Goal: Information Seeking & Learning: Find specific fact

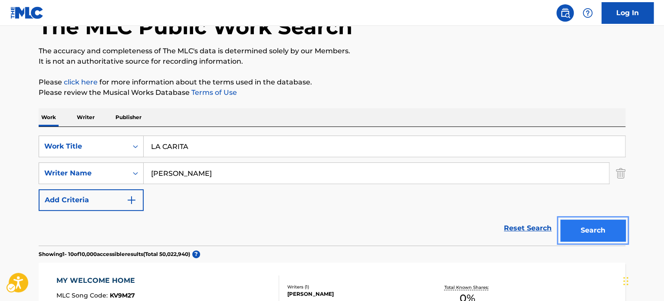
click at [587, 225] on button "Search" at bounding box center [592, 231] width 65 height 22
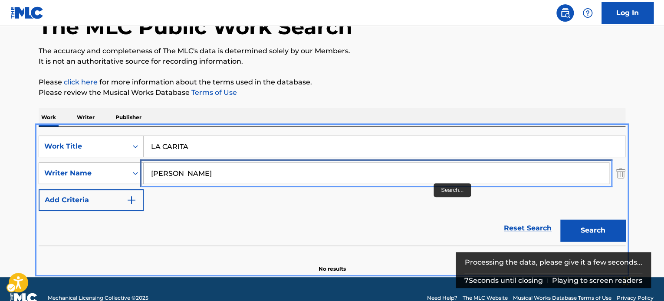
paste input "[PERSON_NAME]"
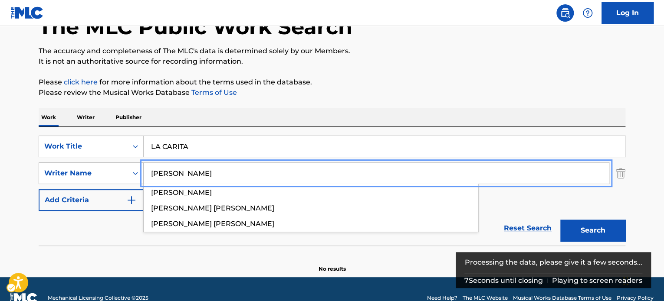
drag, startPoint x: 123, startPoint y: 177, endPoint x: 75, endPoint y: 177, distance: 47.7
click at [75, 177] on div "SearchWithCriteria294bf72c-42d8-4c90-b32e-3850cc040632 Writer Name [PERSON_NAME…" at bounding box center [332, 174] width 586 height 22
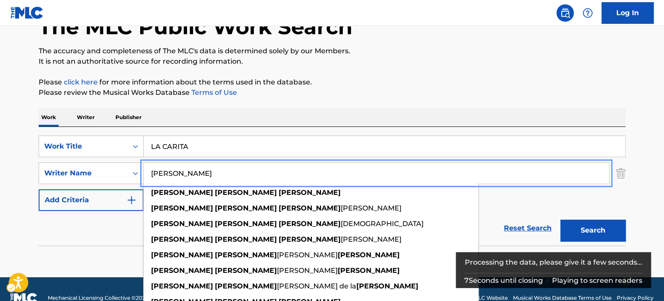
type input "[PERSON_NAME]"
click at [602, 230] on button "Search" at bounding box center [592, 231] width 65 height 22
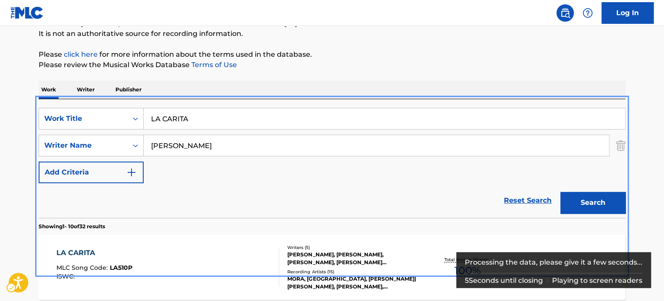
scroll to position [144, 0]
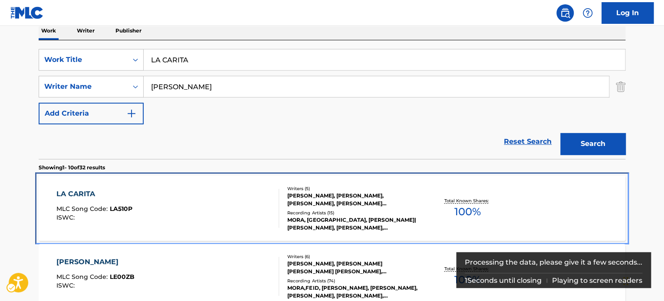
click at [328, 197] on div "[PERSON_NAME], [PERSON_NAME], [PERSON_NAME], [PERSON_NAME] [PERSON_NAME] [PERSO…" at bounding box center [352, 200] width 131 height 16
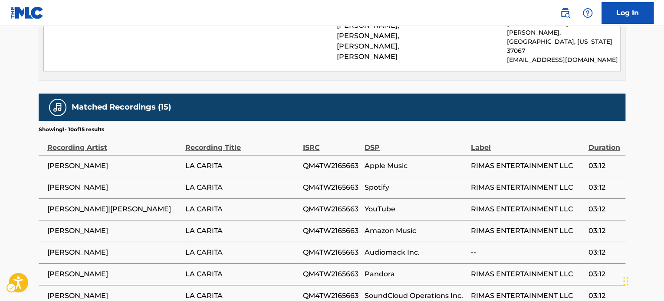
scroll to position [1227, 0]
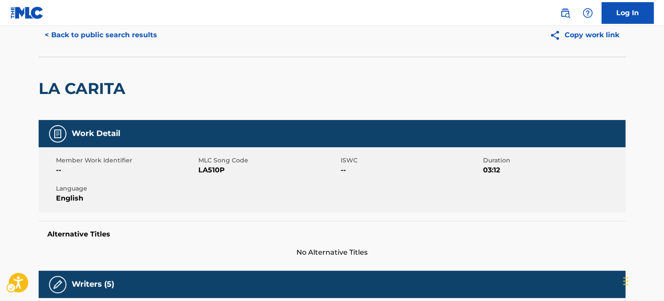
scroll to position [0, 0]
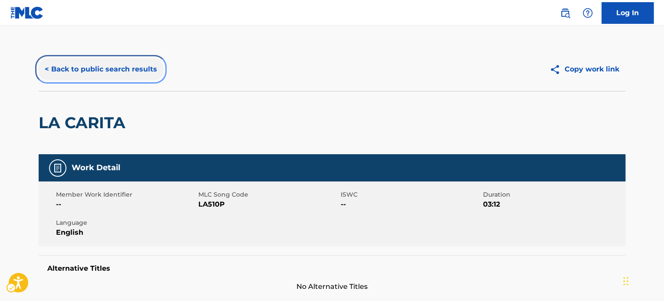
click at [79, 69] on button "< Back to public search results" at bounding box center [101, 70] width 124 height 22
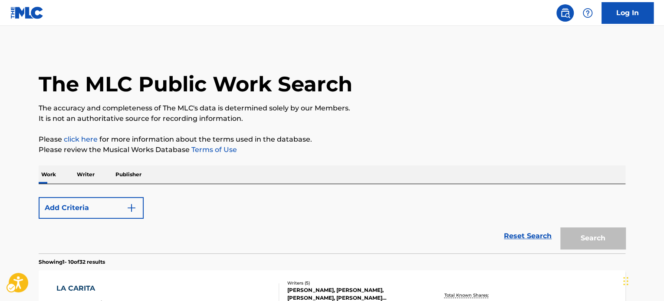
scroll to position [144, 0]
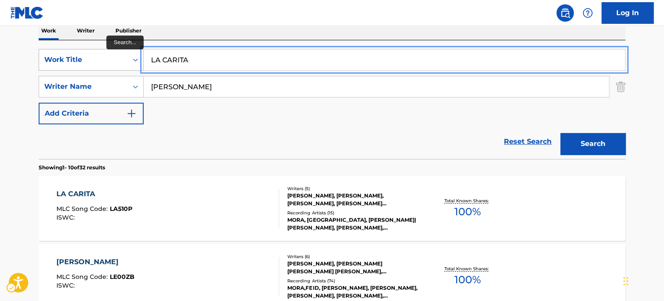
paste input "IF YOUR DADDY MAKES IT HOME TONIGHT"
drag, startPoint x: 198, startPoint y: 62, endPoint x: 111, endPoint y: 62, distance: 87.6
click at [111, 62] on div "SearchWithCriteria806e00d8-6c28-4286-b4ce-72fb60a0cee5 Work Title IF YOUR DADDY…" at bounding box center [332, 60] width 586 height 22
type input "IF YOUR DADDY MAKES IT HOME TONIGHT"
click at [235, 139] on div "Reset Search Search" at bounding box center [332, 141] width 586 height 35
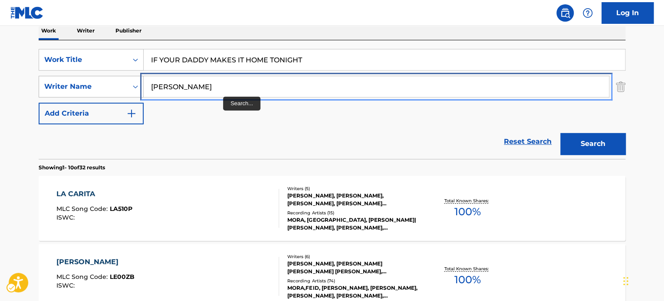
paste input "ELLY-[PERSON_NAME]"
click at [78, 88] on div "SearchWithCriteria294bf72c-42d8-4c90-b32e-3850cc040632 Writer Name [PERSON_NAME…" at bounding box center [332, 87] width 586 height 22
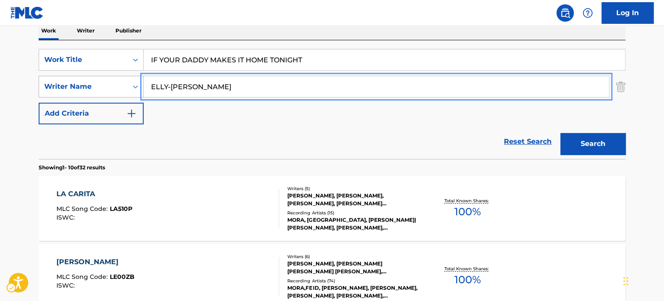
paste input "[PERSON_NAME]"
drag, startPoint x: 167, startPoint y: 88, endPoint x: 105, endPoint y: 93, distance: 62.3
click at [69, 87] on div "SearchWithCriteria294bf72c-42d8-4c90-b32e-3850cc040632 Writer Name [PERSON_NAME]" at bounding box center [332, 87] width 586 height 22
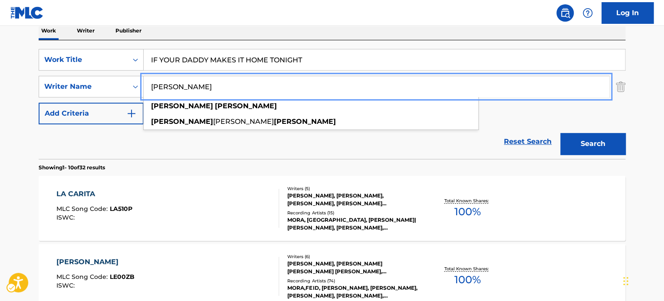
type input "[PERSON_NAME]"
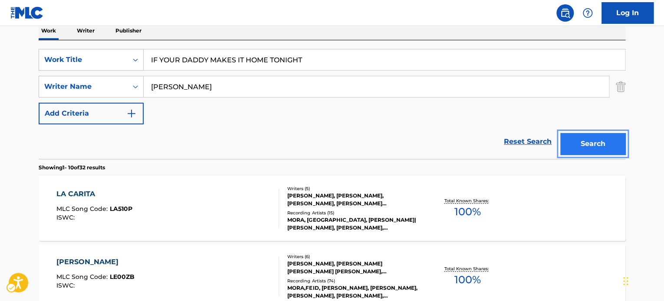
click at [602, 146] on button "Search" at bounding box center [592, 144] width 65 height 22
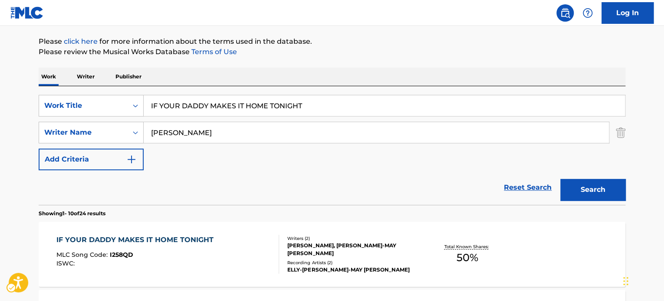
scroll to position [97, 0]
